Goal: Check status

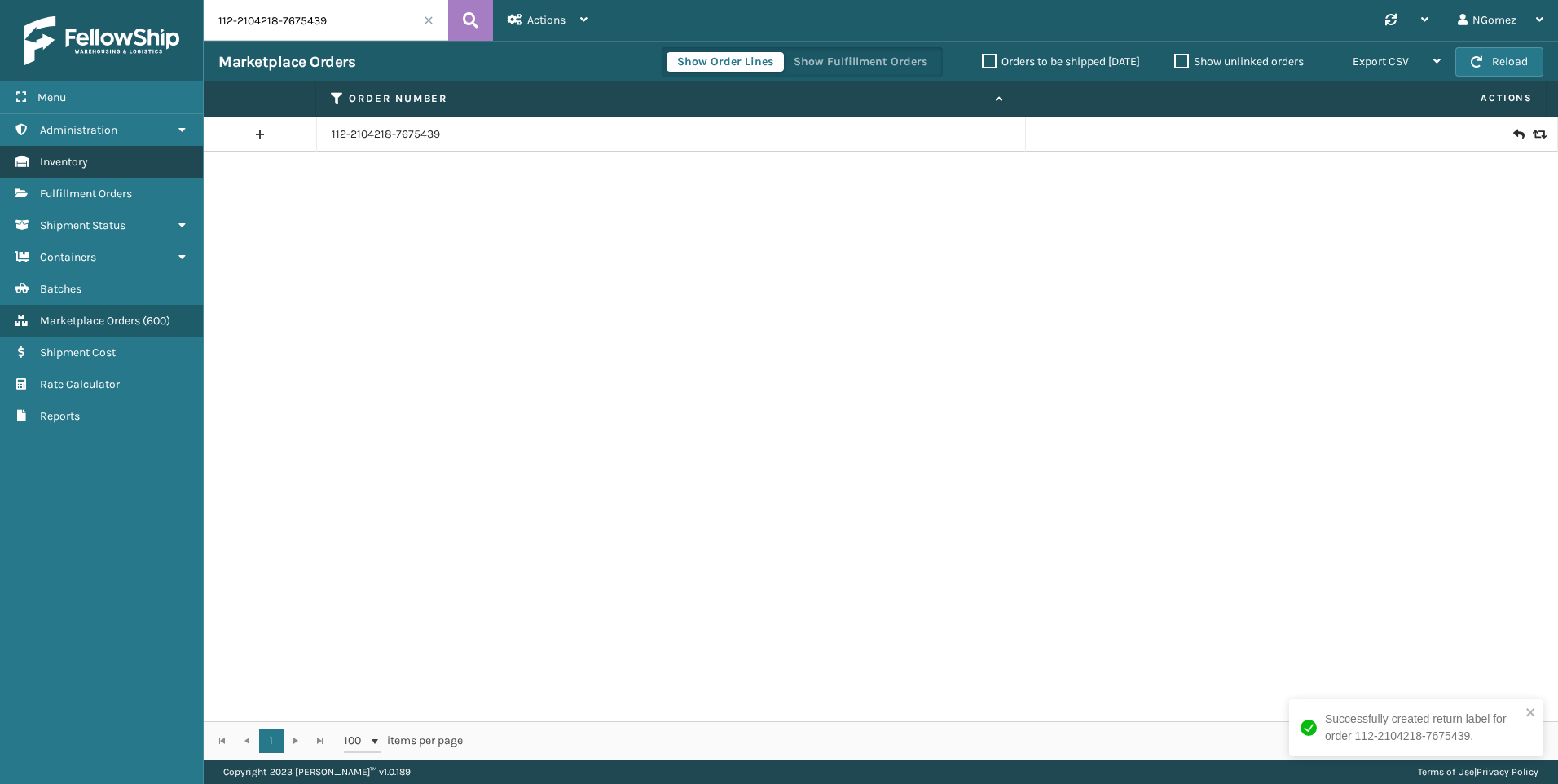
drag, startPoint x: 117, startPoint y: 188, endPoint x: 129, endPoint y: 172, distance: 20.0
click at [117, 188] on span "Fulfillment Orders" at bounding box center [86, 193] width 92 height 14
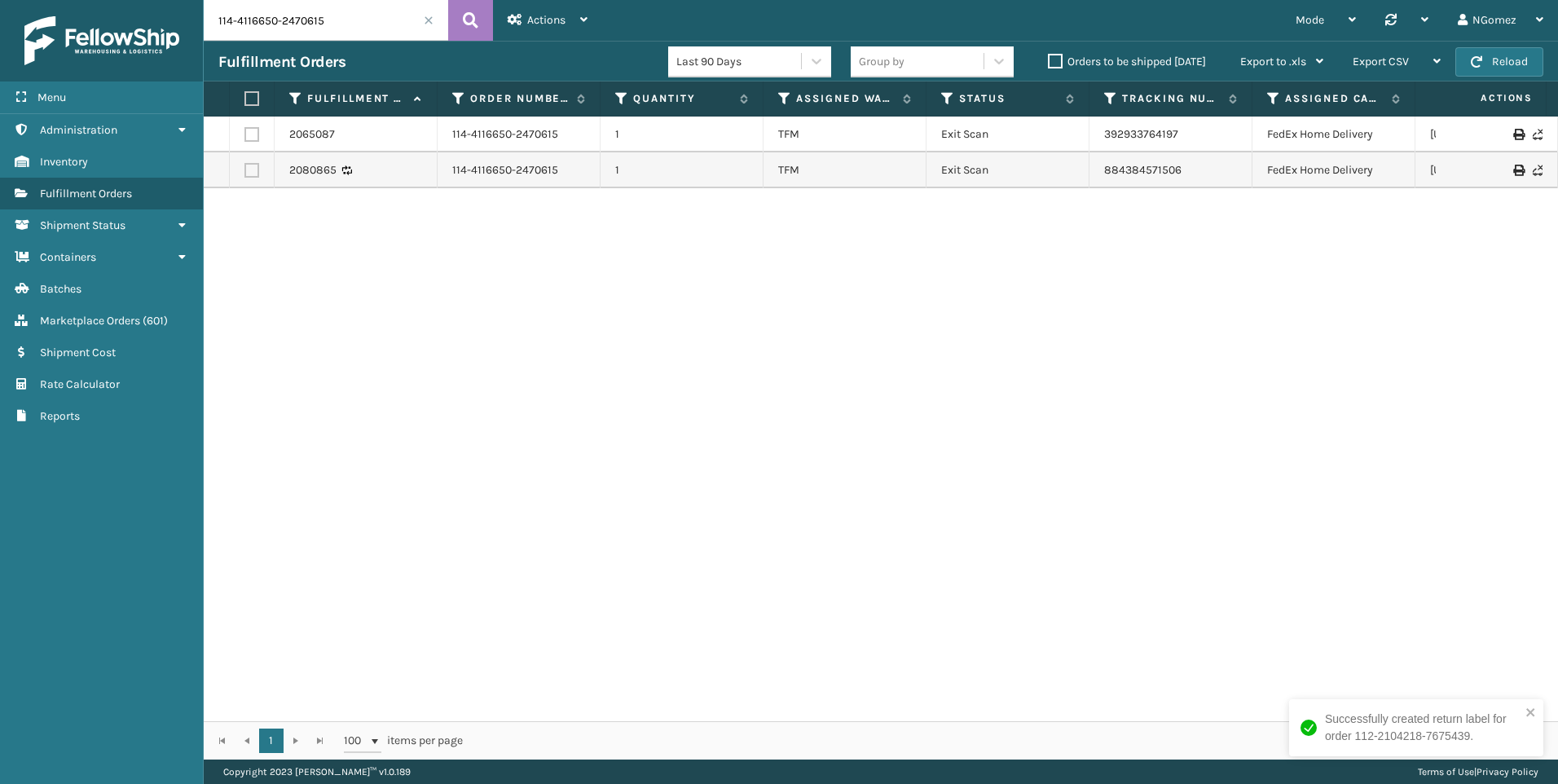
click at [268, 17] on input "114-4116650-2470615" at bounding box center [325, 20] width 244 height 41
paste input "113-3877492-9861067"
type input "113-3877492-9861067"
